Goal: Task Accomplishment & Management: Manage account settings

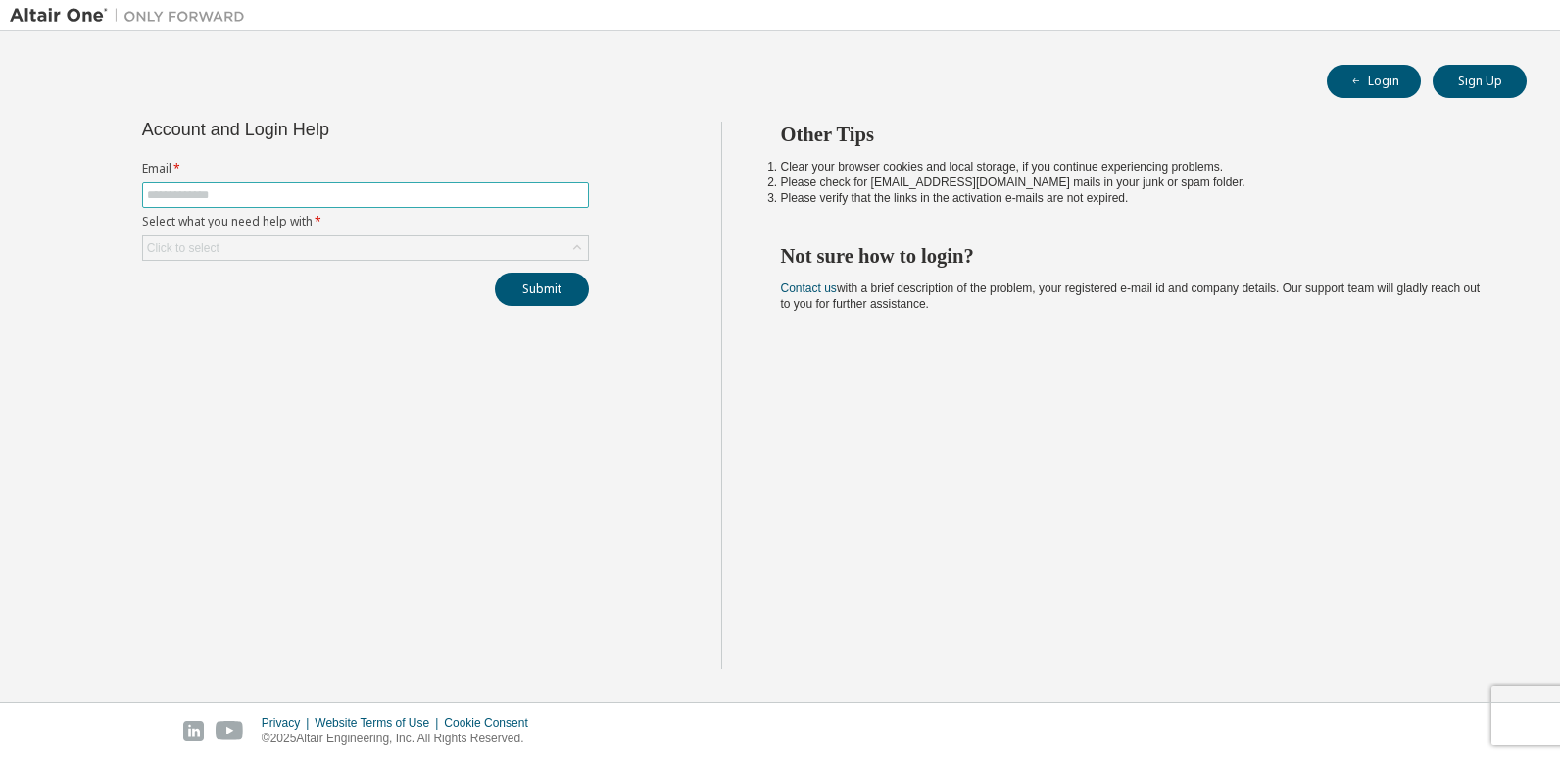
click at [205, 190] on input "text" at bounding box center [365, 195] width 437 height 16
type input "**********"
click at [296, 250] on div "Click to select" at bounding box center [365, 248] width 445 height 24
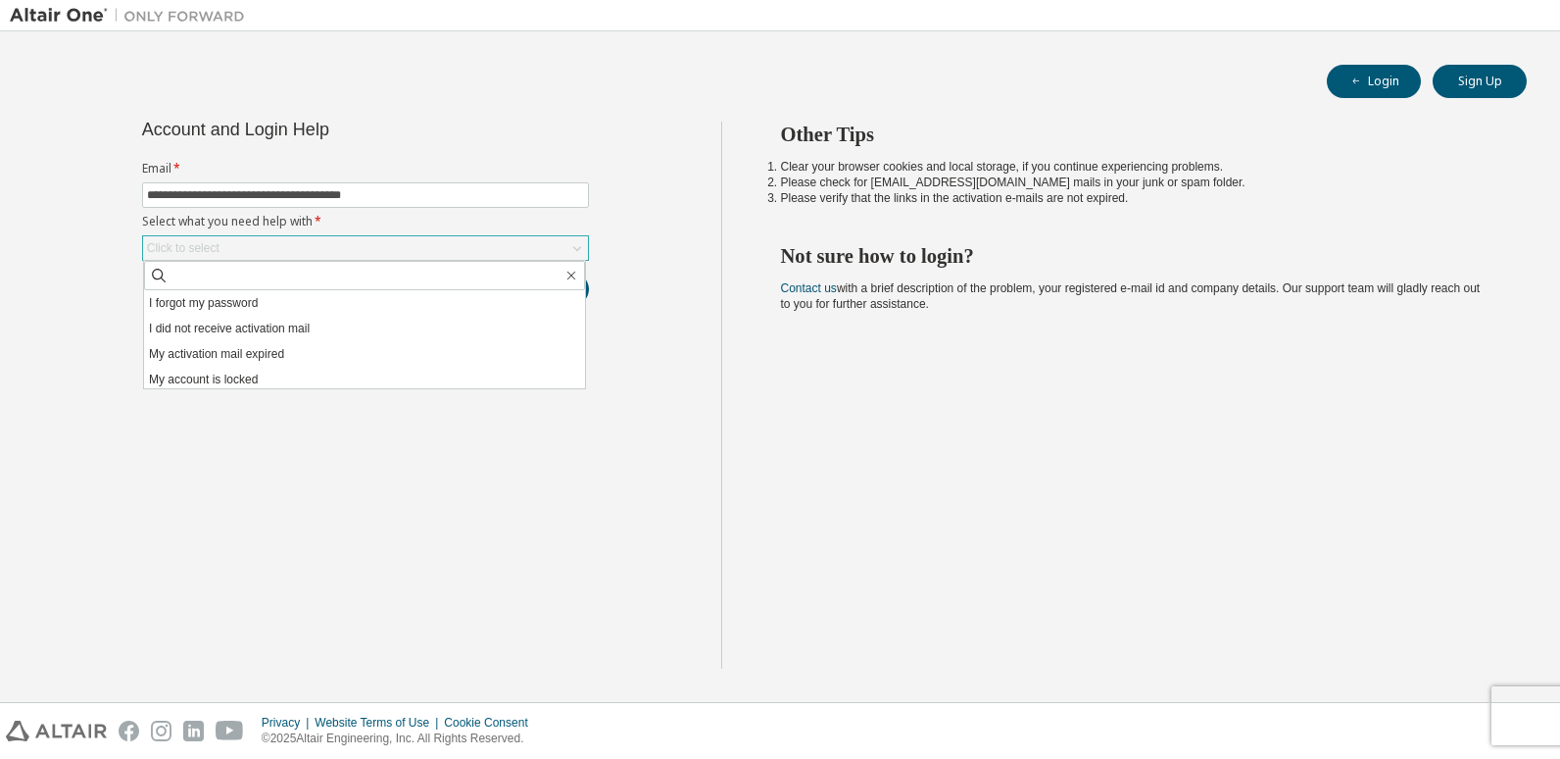
click at [296, 248] on div "Click to select" at bounding box center [365, 248] width 445 height 24
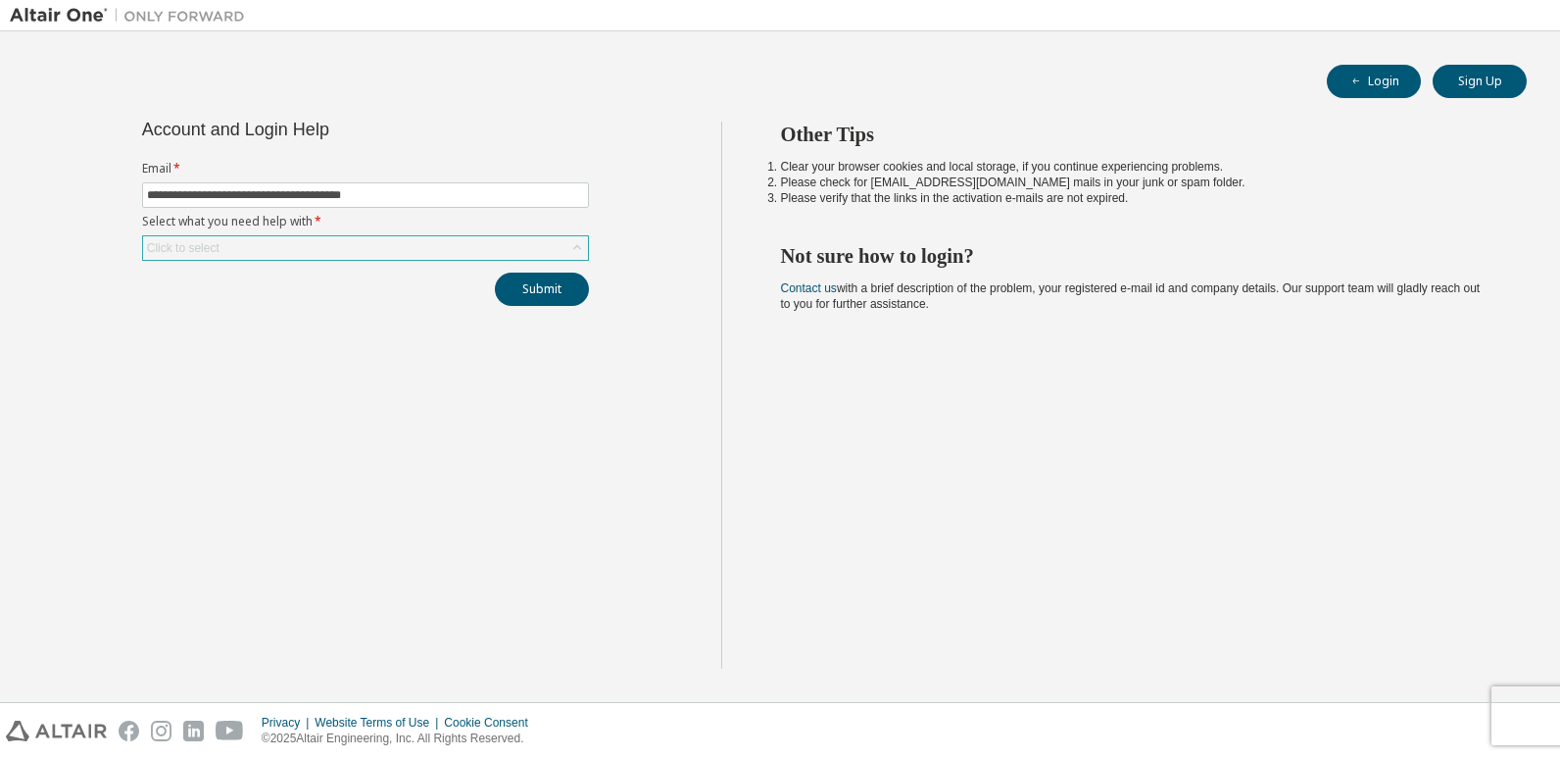
click at [300, 243] on div "Click to select" at bounding box center [365, 248] width 445 height 24
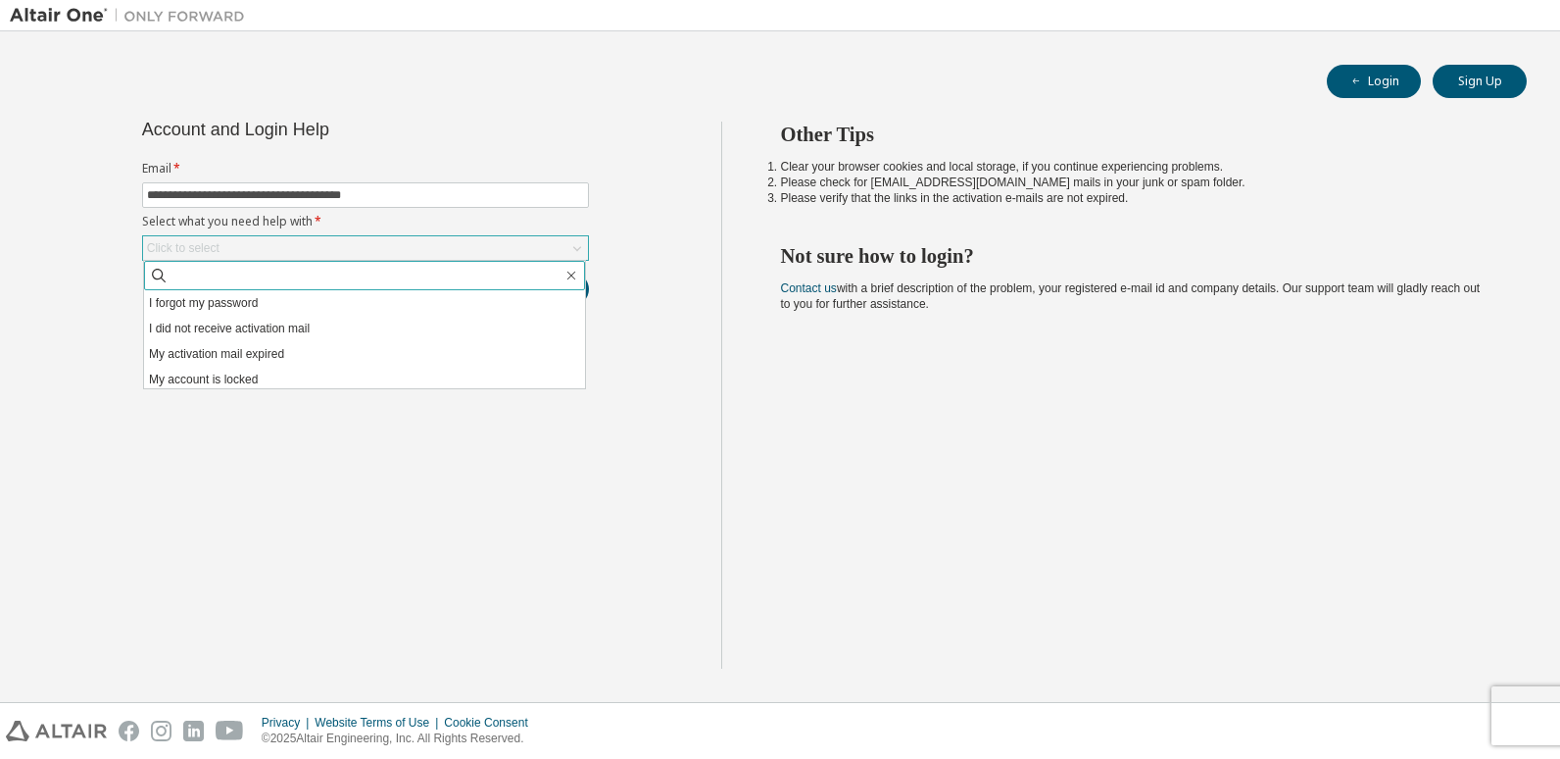
click at [299, 273] on input "text" at bounding box center [366, 276] width 394 height 20
click at [345, 243] on div "Click to select" at bounding box center [365, 248] width 445 height 24
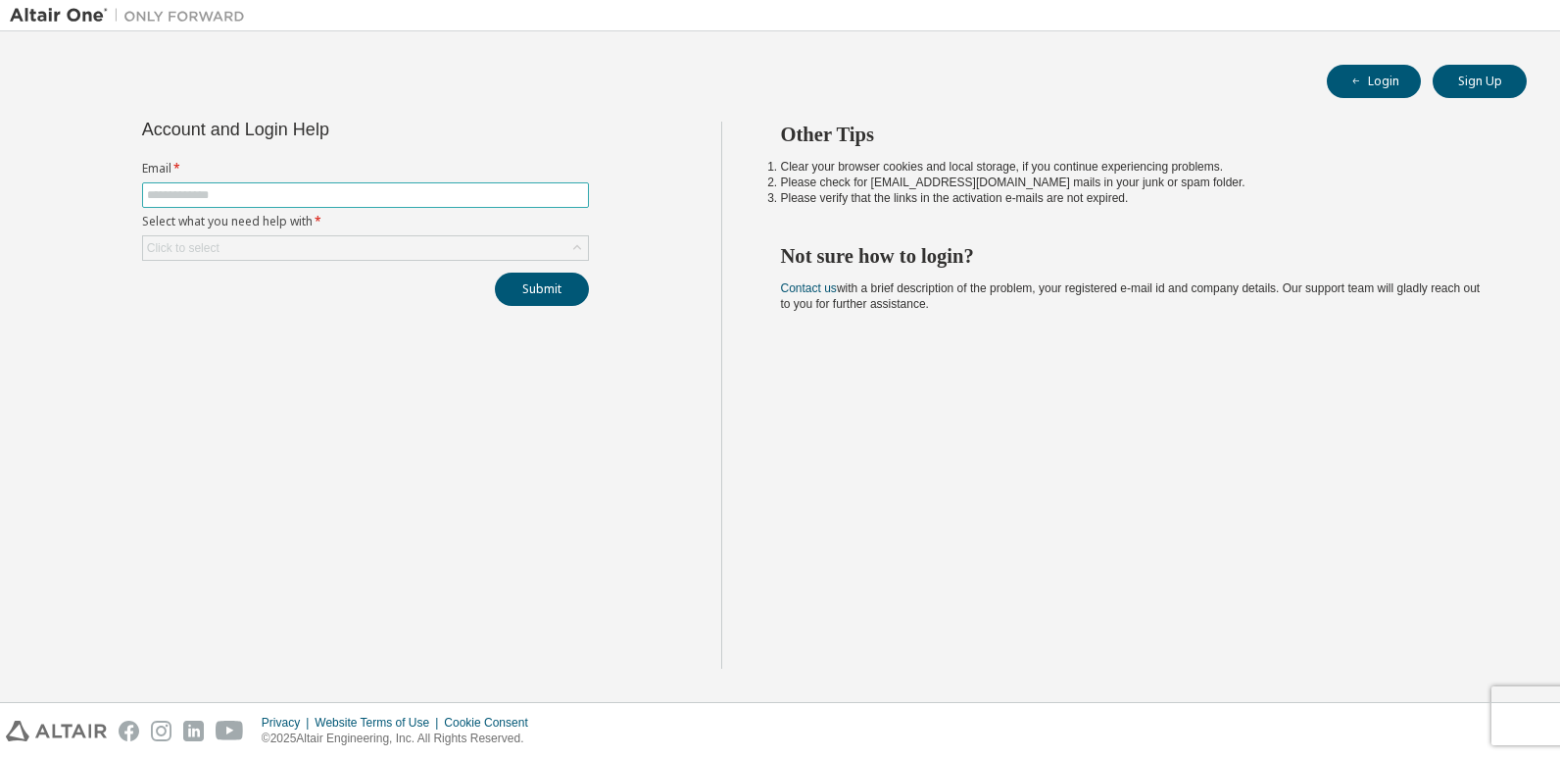
click at [517, 183] on span at bounding box center [365, 194] width 447 height 25
click at [518, 192] on input "text" at bounding box center [365, 195] width 437 height 16
type input "**********"
click at [361, 245] on div "Click to select" at bounding box center [365, 248] width 445 height 24
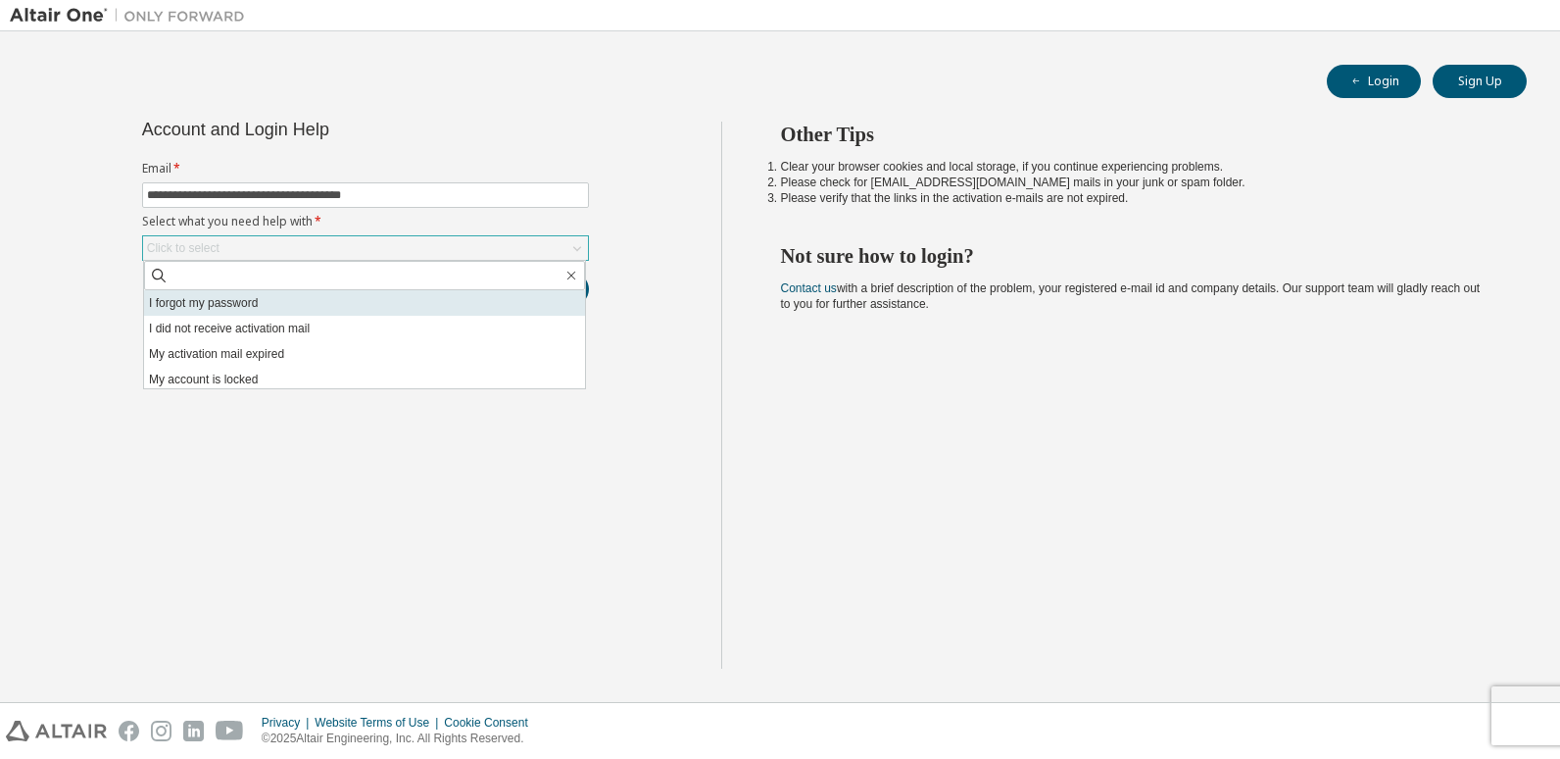
click at [368, 300] on li "I forgot my password" at bounding box center [364, 302] width 441 height 25
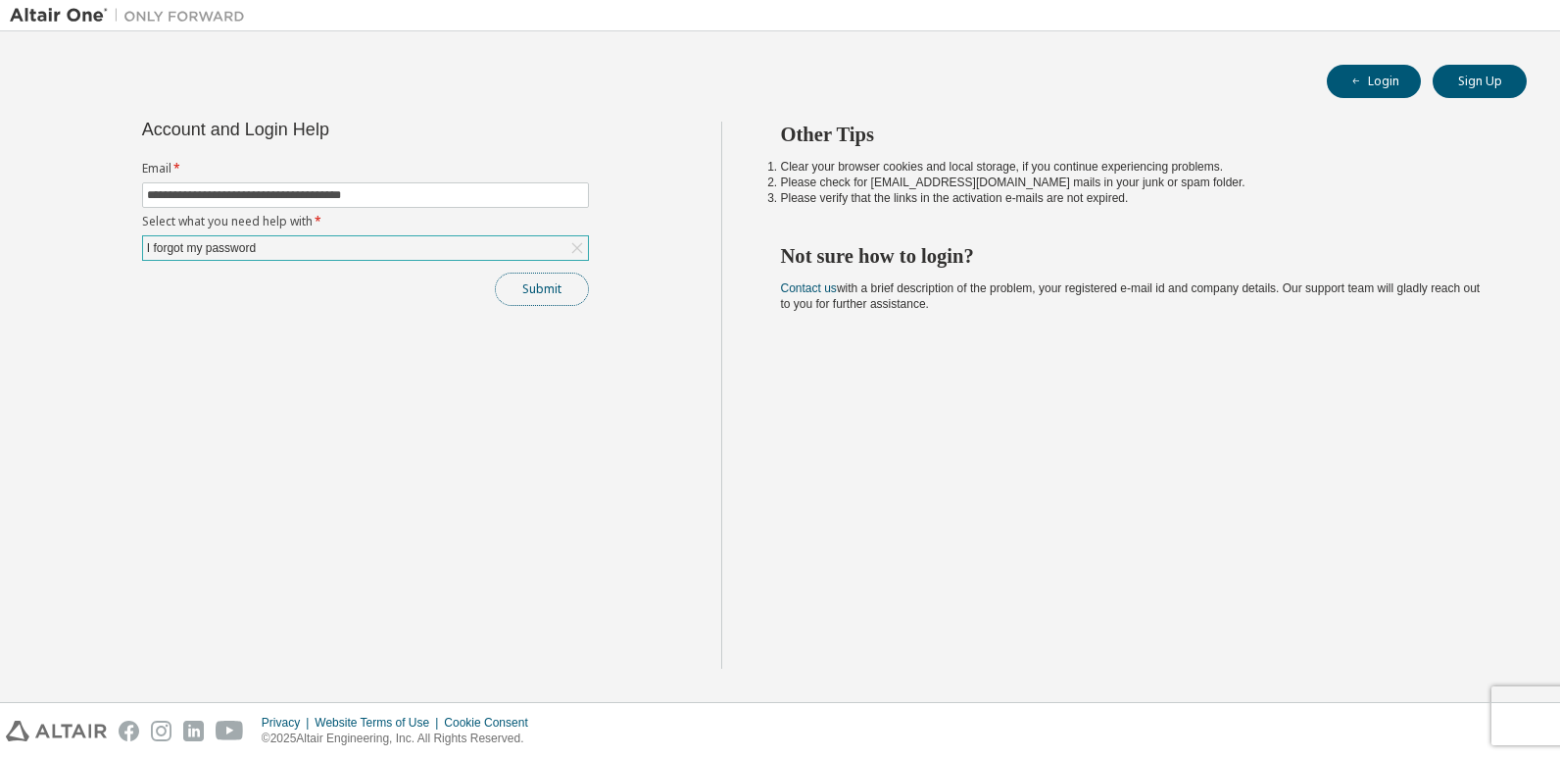
click at [542, 297] on button "Submit" at bounding box center [542, 288] width 94 height 33
